Goal: Information Seeking & Learning: Check status

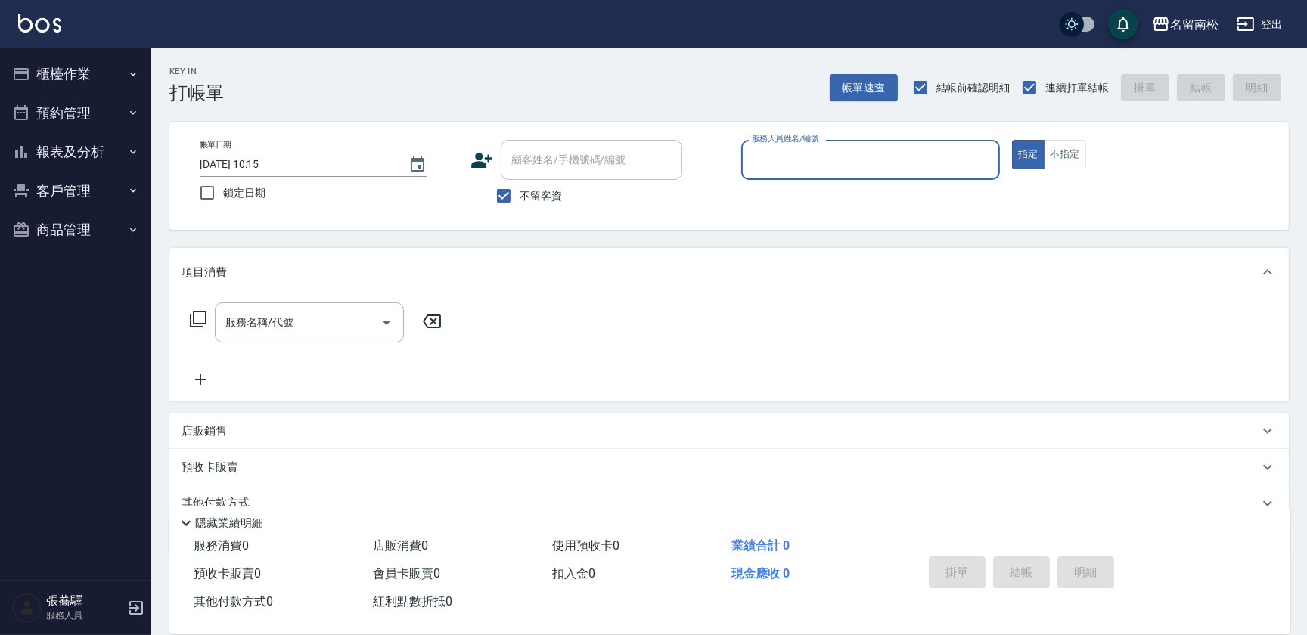
click at [64, 133] on button "報表及分析" at bounding box center [75, 151] width 139 height 39
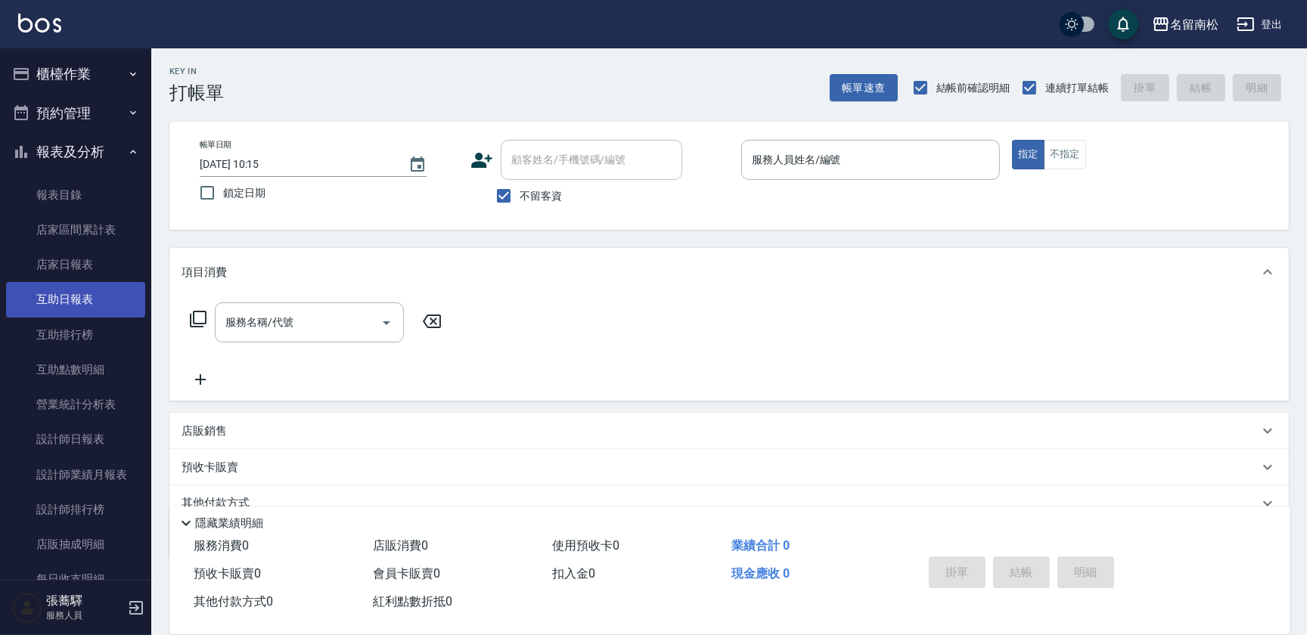
click at [96, 294] on link "互助日報表" at bounding box center [75, 299] width 139 height 35
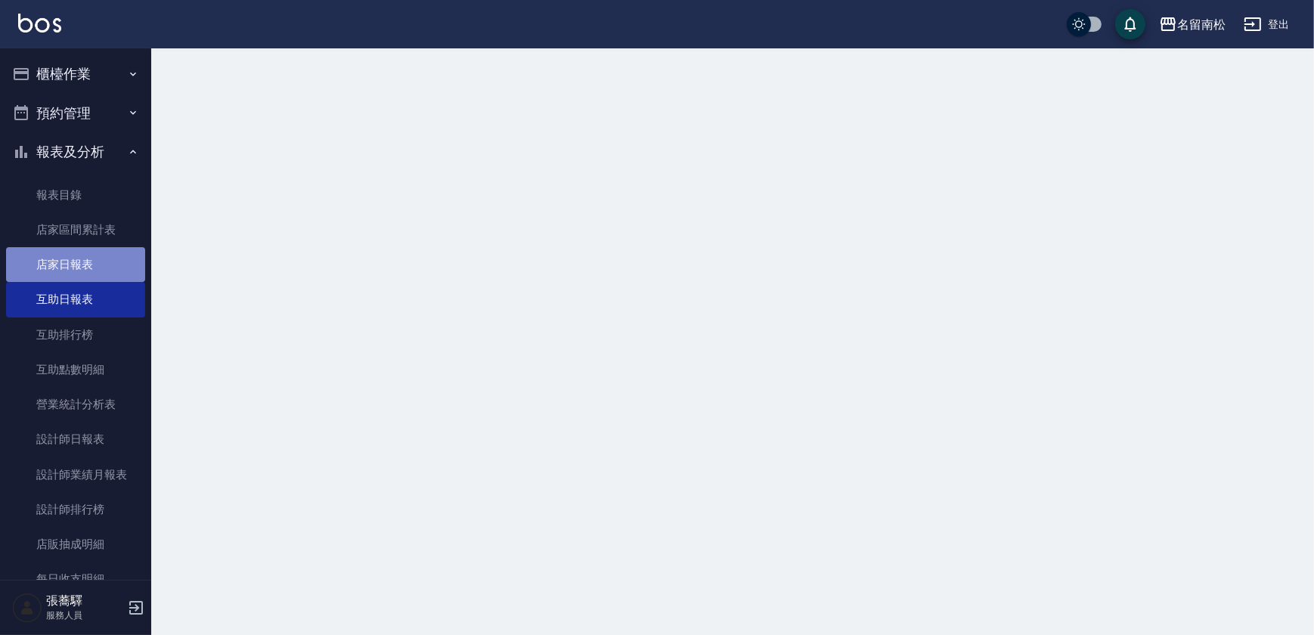
click at [108, 265] on link "店家日報表" at bounding box center [75, 264] width 139 height 35
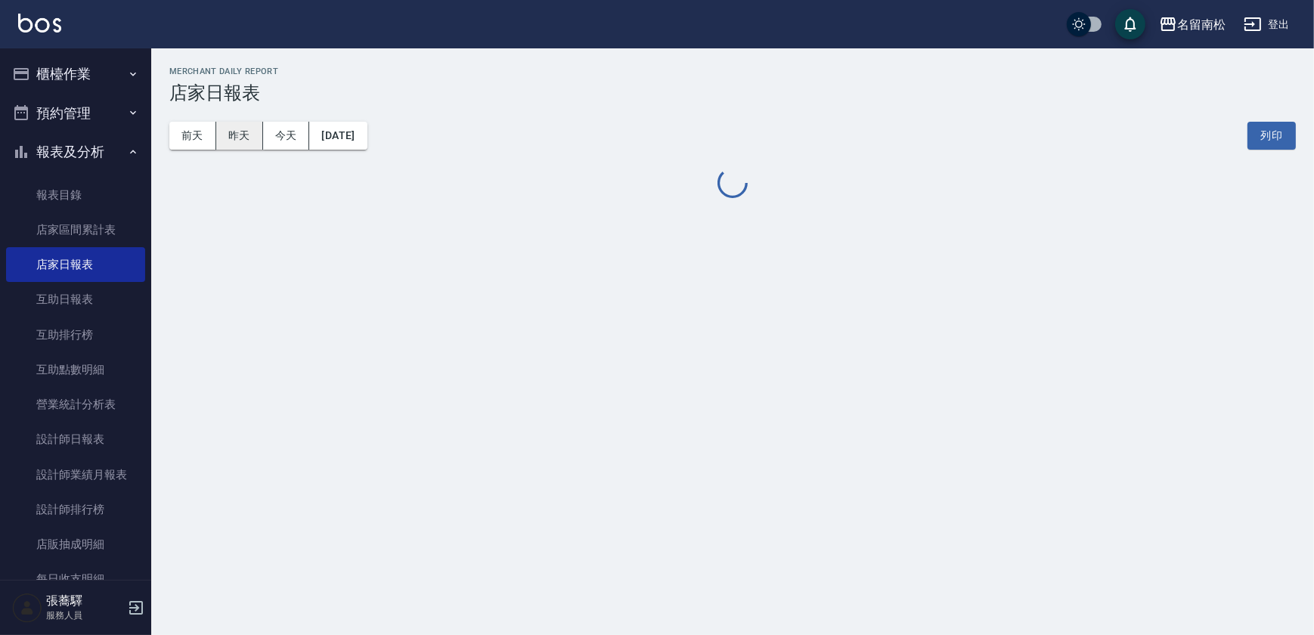
click at [242, 124] on button "昨天" at bounding box center [239, 136] width 47 height 28
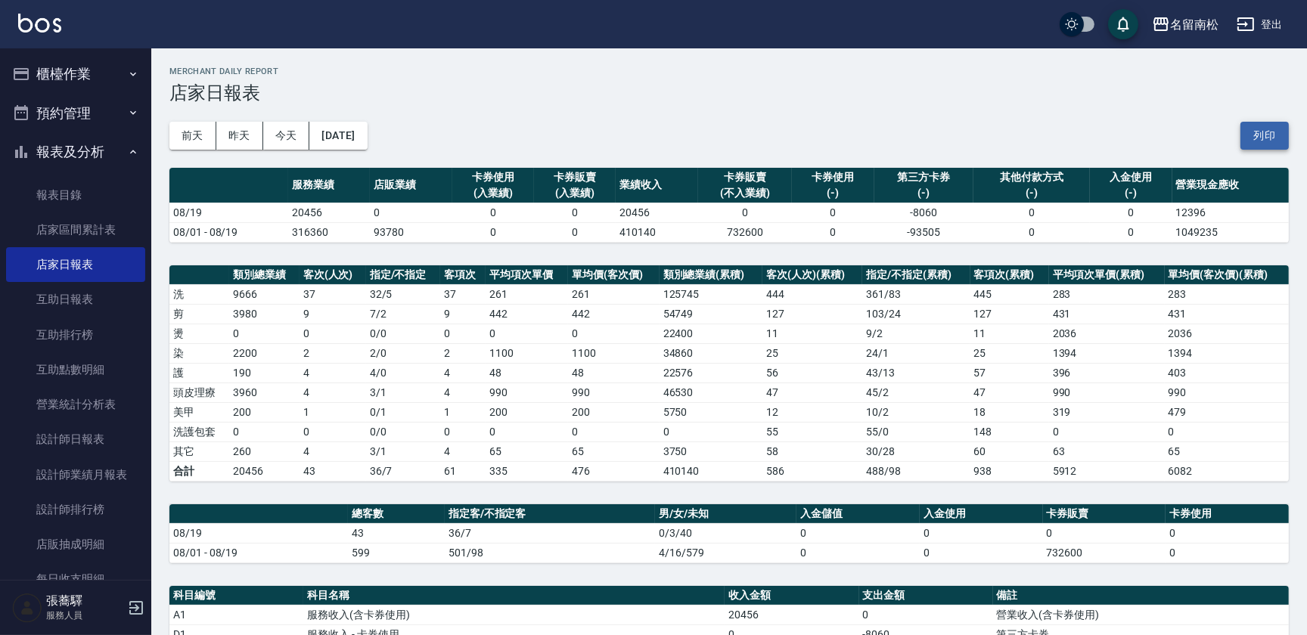
click at [1247, 143] on button "列印" at bounding box center [1264, 136] width 48 height 28
click at [111, 290] on link "互助日報表" at bounding box center [75, 299] width 139 height 35
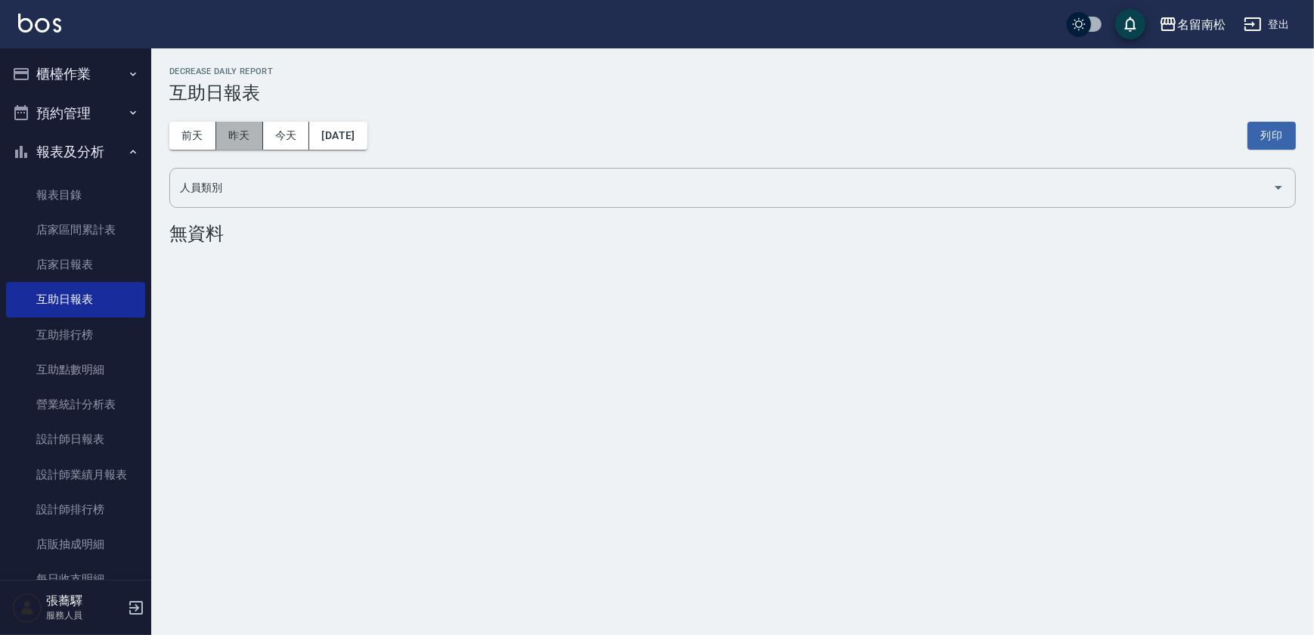
click at [228, 141] on button "昨天" at bounding box center [239, 136] width 47 height 28
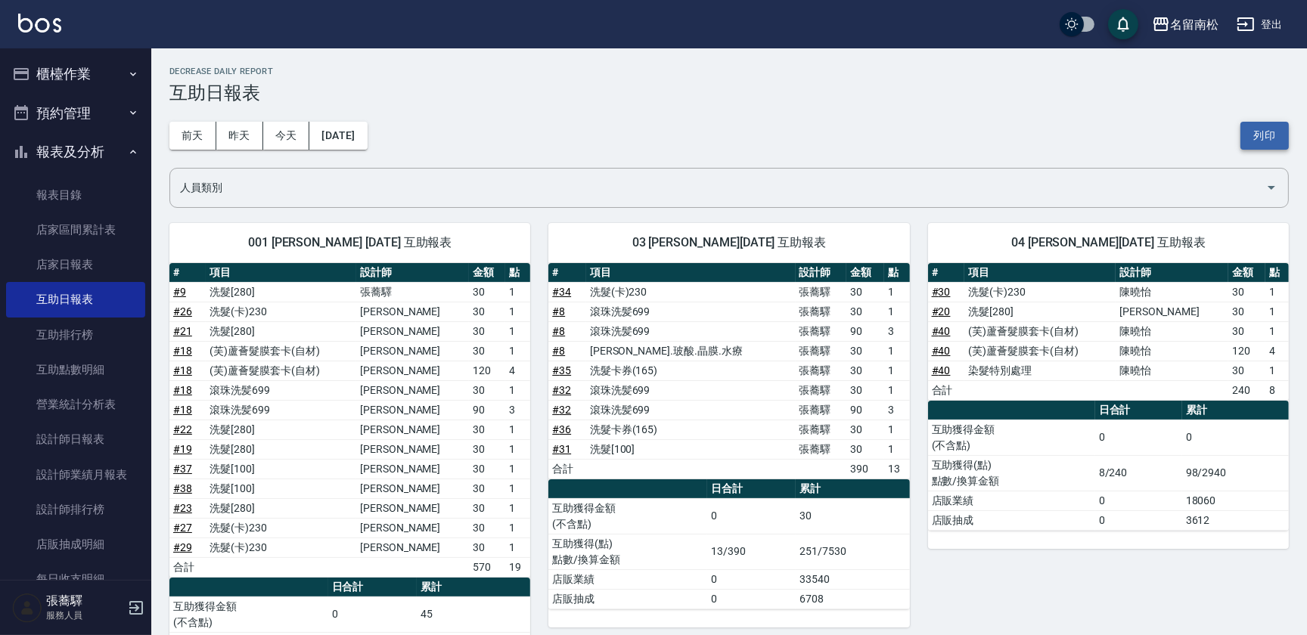
click at [1269, 122] on button "列印" at bounding box center [1264, 136] width 48 height 28
drag, startPoint x: 1257, startPoint y: 151, endPoint x: 1257, endPoint y: 141, distance: 9.8
click at [1257, 144] on div "[DATE] [DATE] [DATE] [DATE] 列印" at bounding box center [728, 136] width 1119 height 64
click at [1257, 135] on button "列印" at bounding box center [1264, 136] width 48 height 28
click at [81, 452] on link "設計師日報表" at bounding box center [75, 439] width 139 height 35
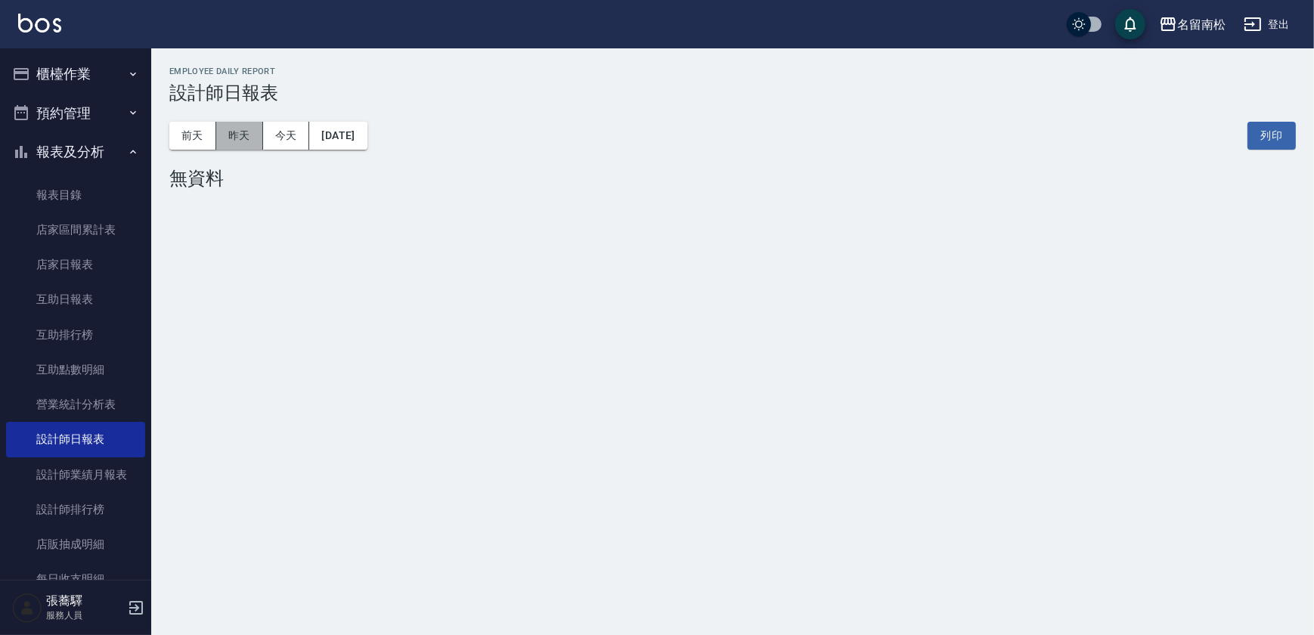
click at [253, 138] on button "昨天" at bounding box center [239, 136] width 47 height 28
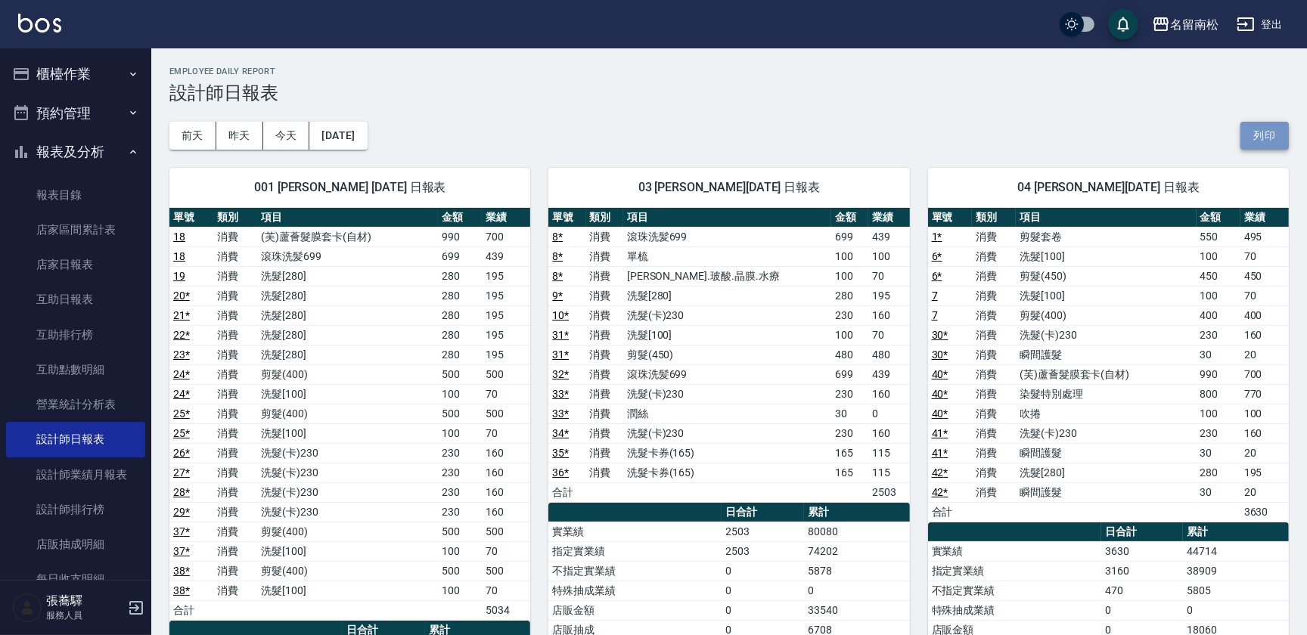
click at [1243, 129] on button "列印" at bounding box center [1264, 136] width 48 height 28
click at [1269, 135] on button "列印" at bounding box center [1264, 136] width 48 height 28
click at [80, 76] on button "櫃檯作業" at bounding box center [75, 73] width 139 height 39
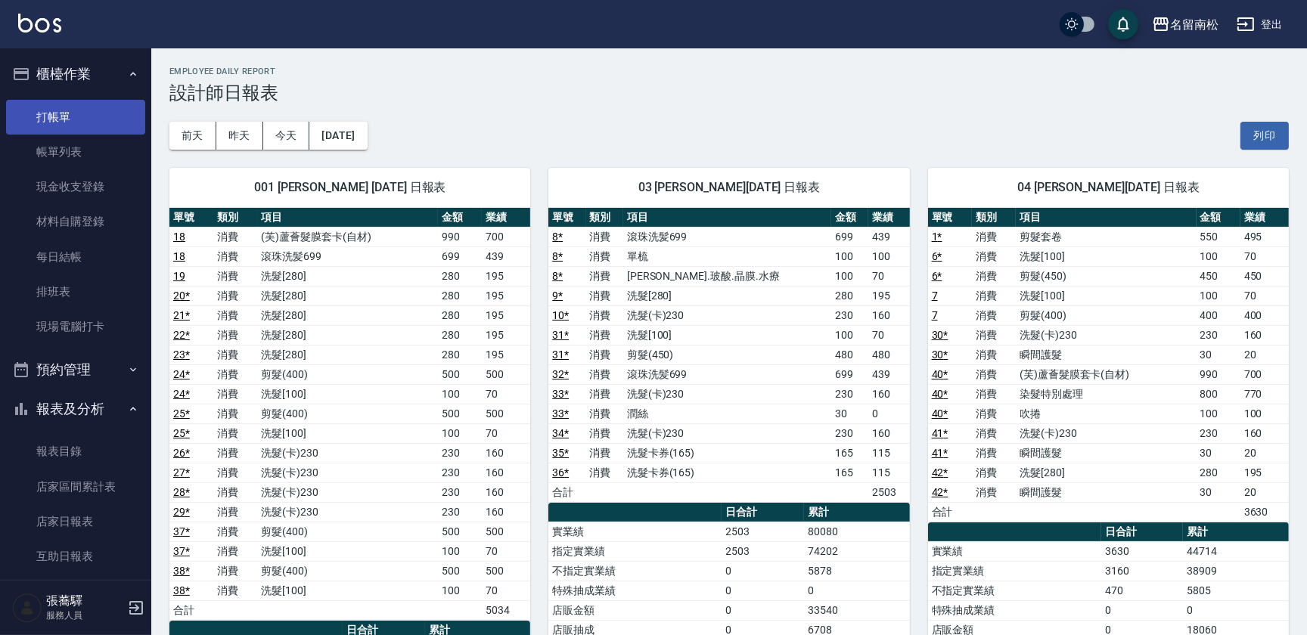
click at [85, 118] on link "打帳單" at bounding box center [75, 117] width 139 height 35
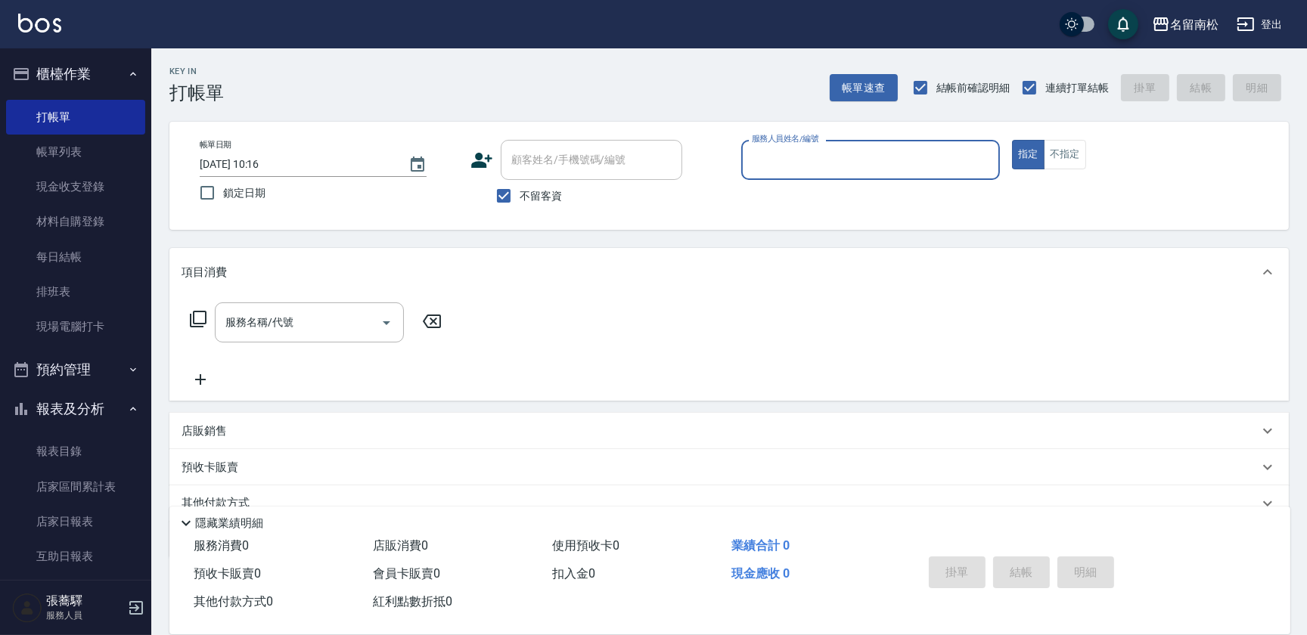
click at [111, 401] on button "報表及分析" at bounding box center [75, 408] width 139 height 39
